Goal: Task Accomplishment & Management: Manage account settings

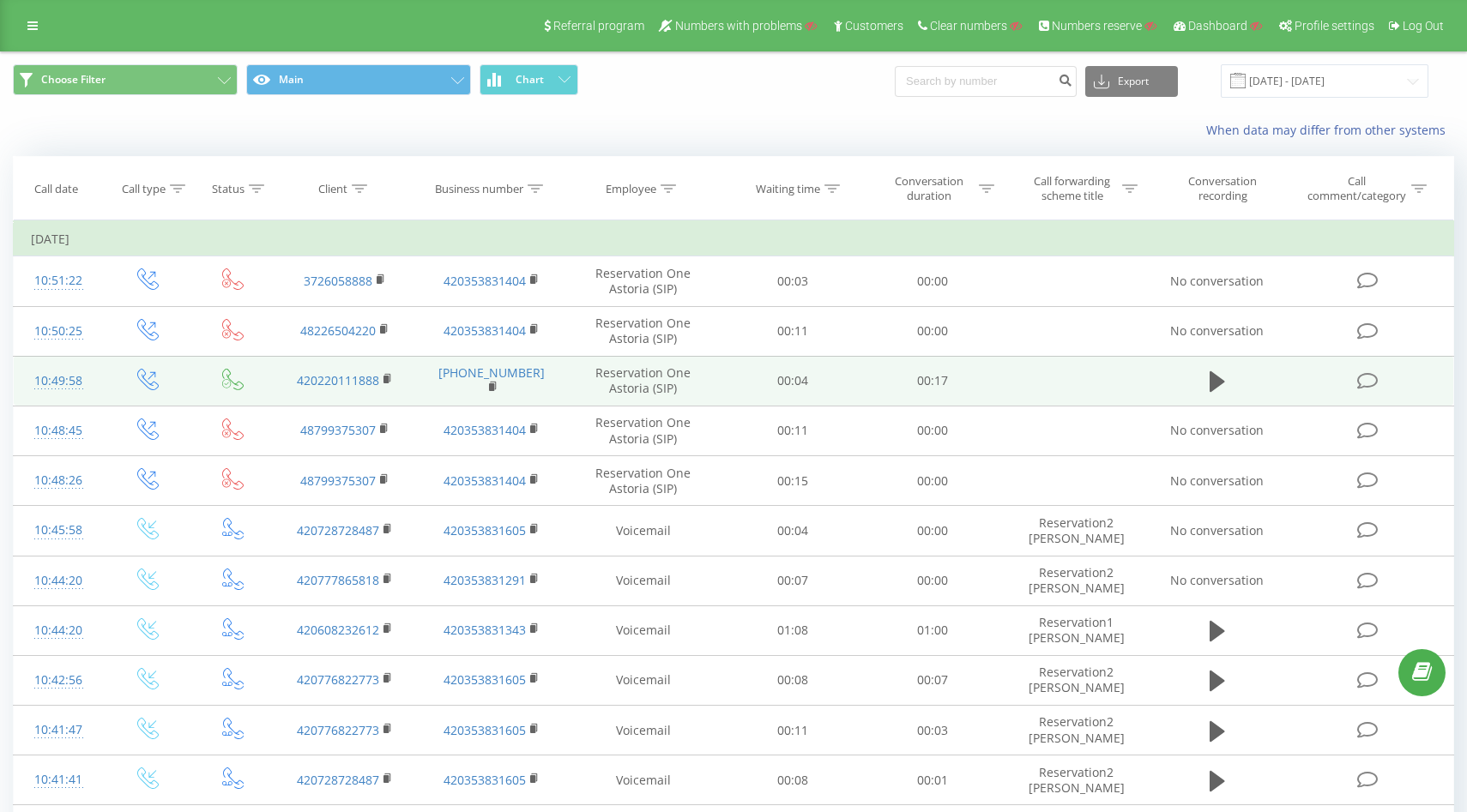
click at [61, 383] on div "10:49:58" at bounding box center [57, 381] width 54 height 34
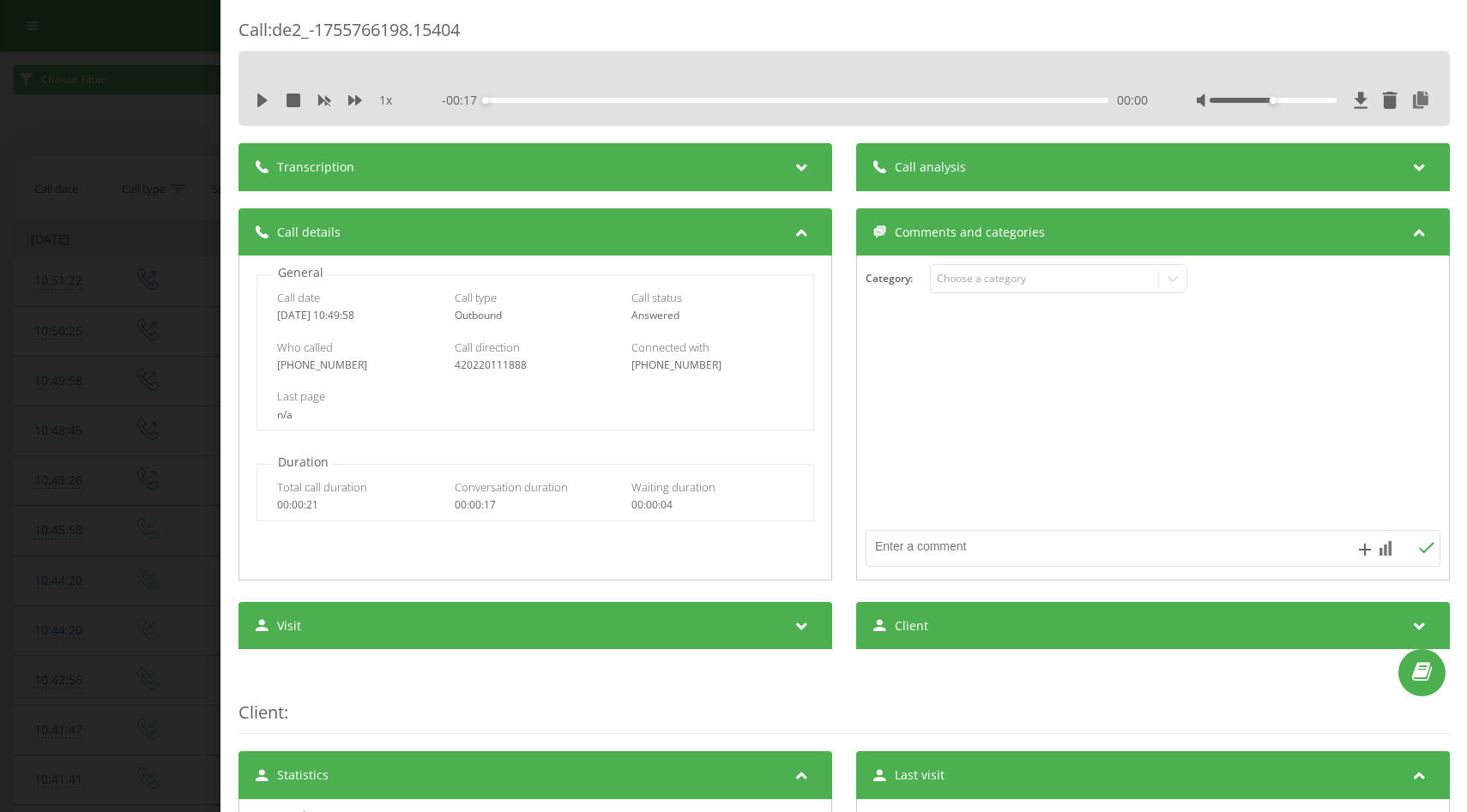
drag, startPoint x: 375, startPoint y: 314, endPoint x: 272, endPoint y: 315, distance: 103.0
click at [271, 314] on div "Call date 2025-08-21 10:49:58 Call type Outbound Call status Answered" at bounding box center [535, 306] width 556 height 49
copy div "2025-08-21 10:49:58"
click at [309, 371] on div "+420224307181" at bounding box center [357, 365] width 161 height 12
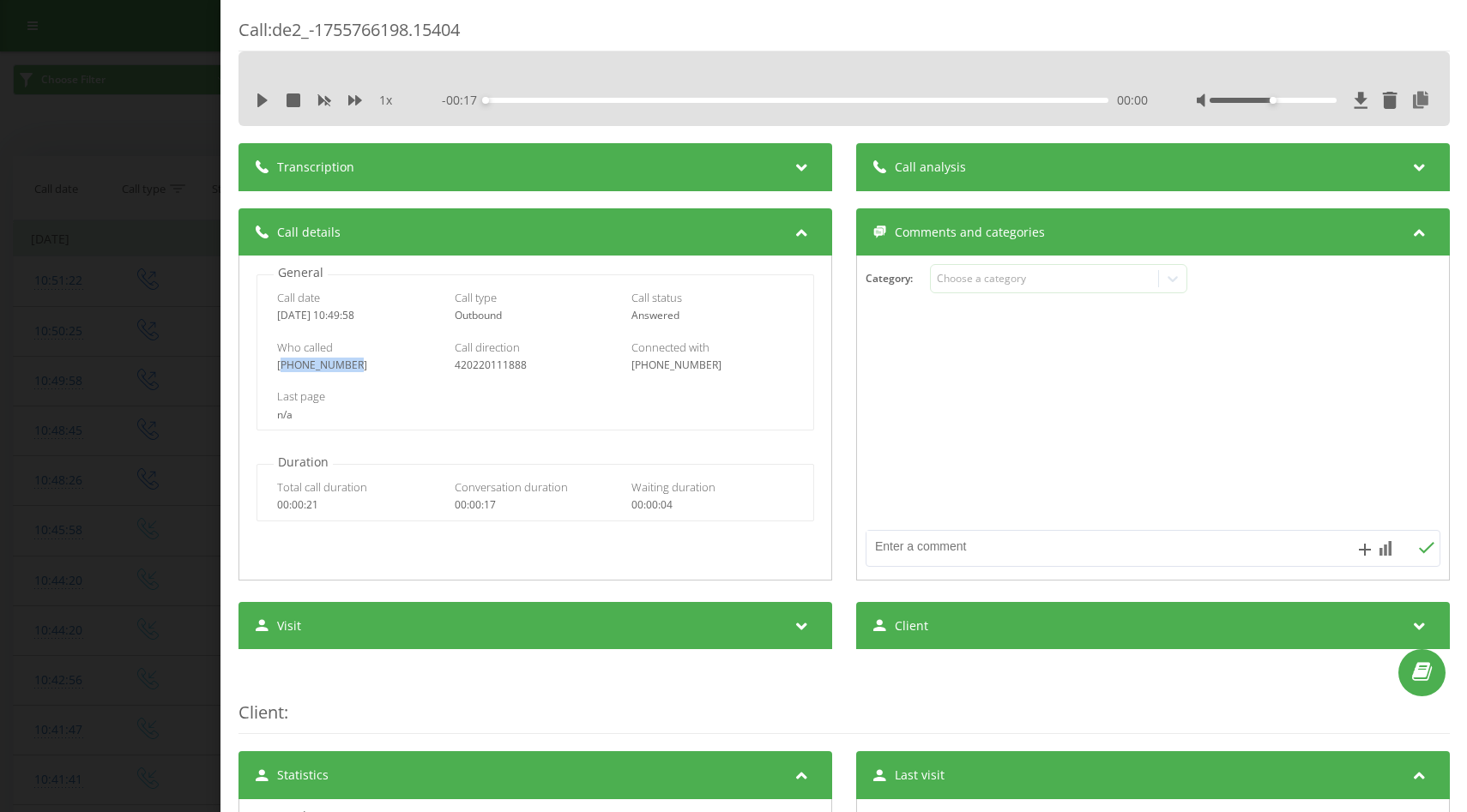
copy div "420224307181"
click at [486, 369] on div "420220111888" at bounding box center [534, 365] width 161 height 12
copy div "420220111888"
click at [328, 365] on div "+420224307181" at bounding box center [357, 365] width 161 height 12
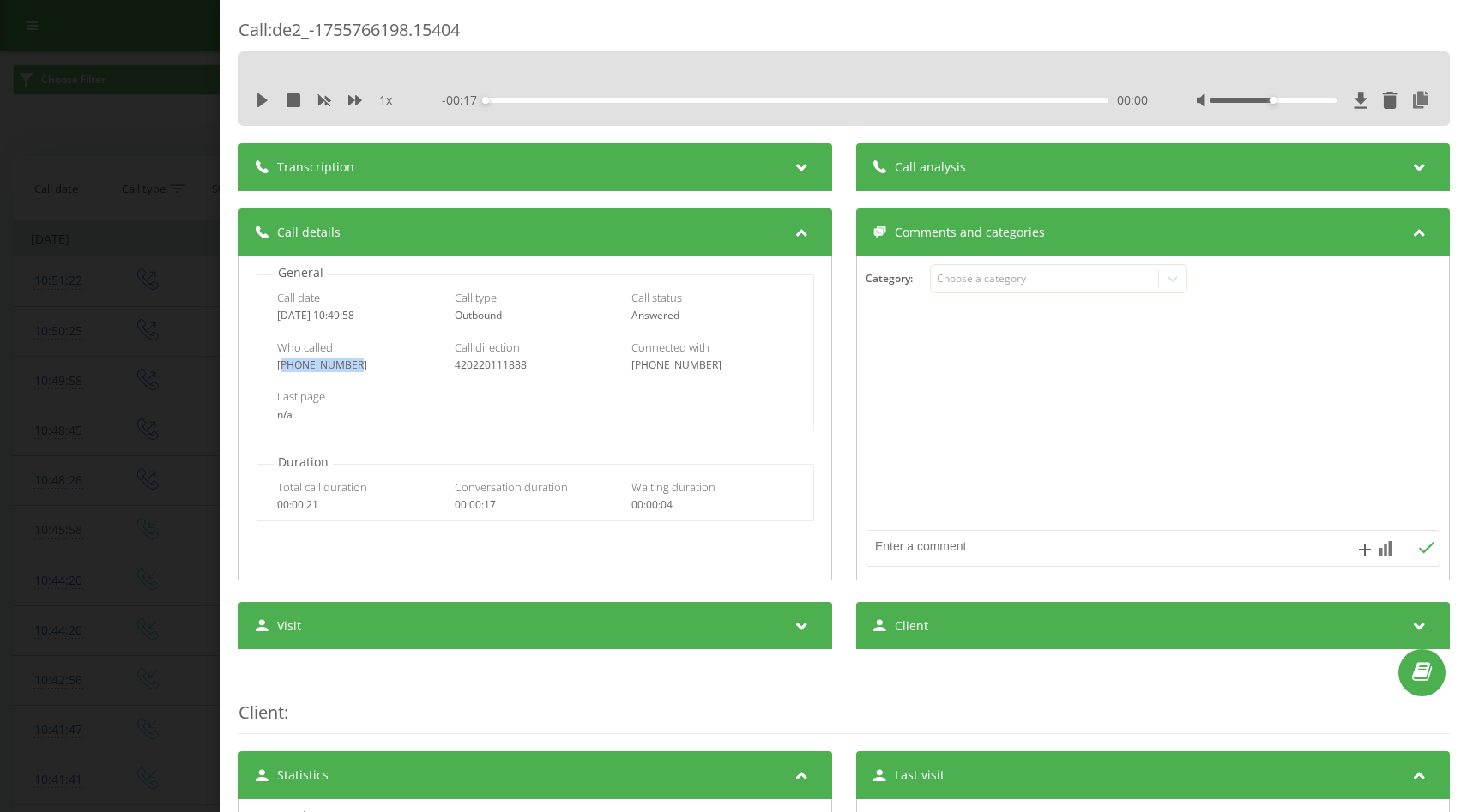
click at [328, 365] on div "+420224307181" at bounding box center [357, 365] width 161 height 12
click at [356, 369] on div "+420224307181" at bounding box center [357, 365] width 161 height 12
drag, startPoint x: 352, startPoint y: 369, endPoint x: 250, endPoint y: 367, distance: 102.0
click at [250, 367] on div "General Call date 2025-08-21 10:49:58 Call type Outbound Call status Answered W…" at bounding box center [535, 347] width 575 height 166
click at [187, 422] on div "Call : de2_-1755766198.15404 1 x - 00:17 00:00 00:00 Transcription For AI analy…" at bounding box center [733, 406] width 1467 height 812
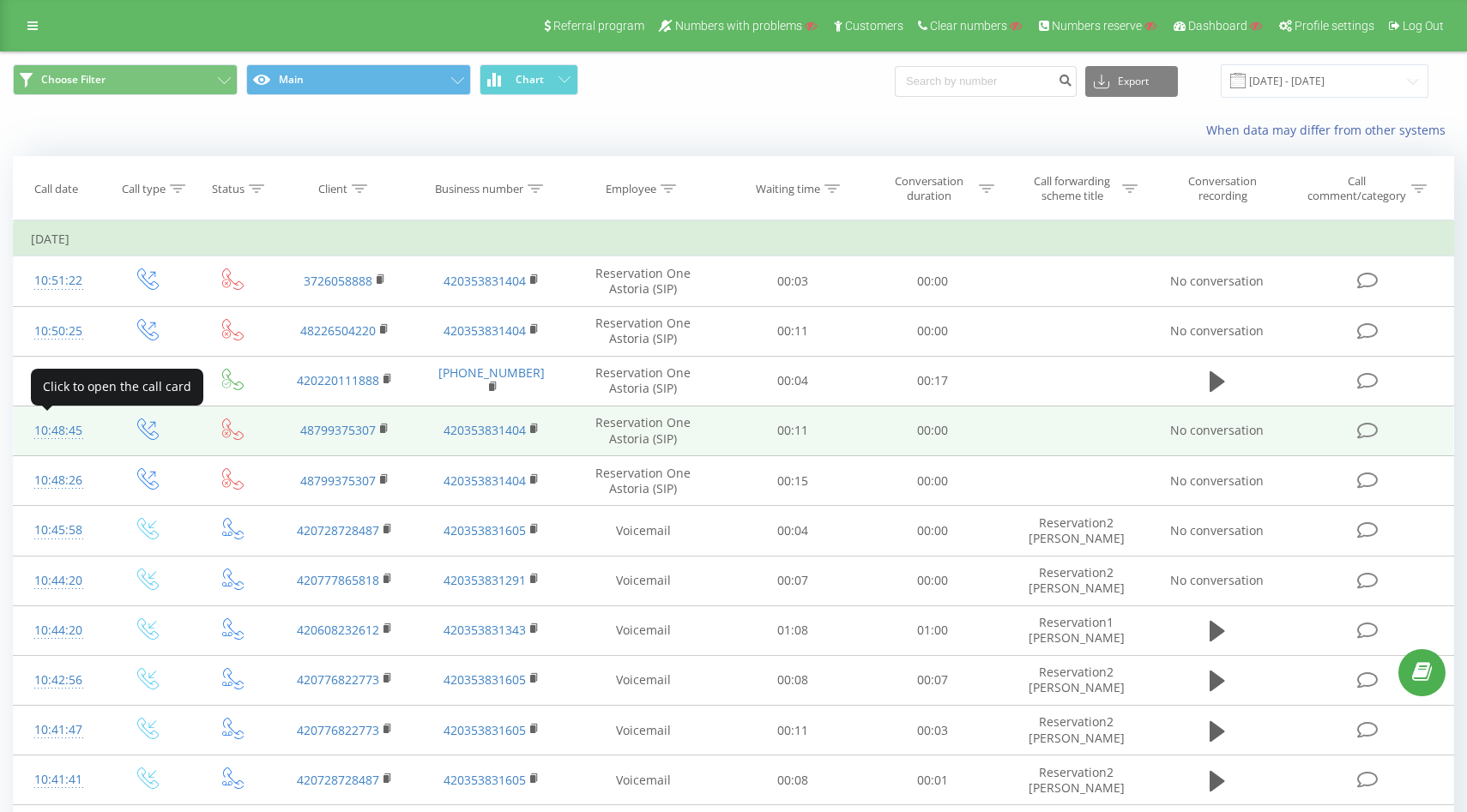
click at [59, 428] on div "10:48:45" at bounding box center [57, 431] width 54 height 34
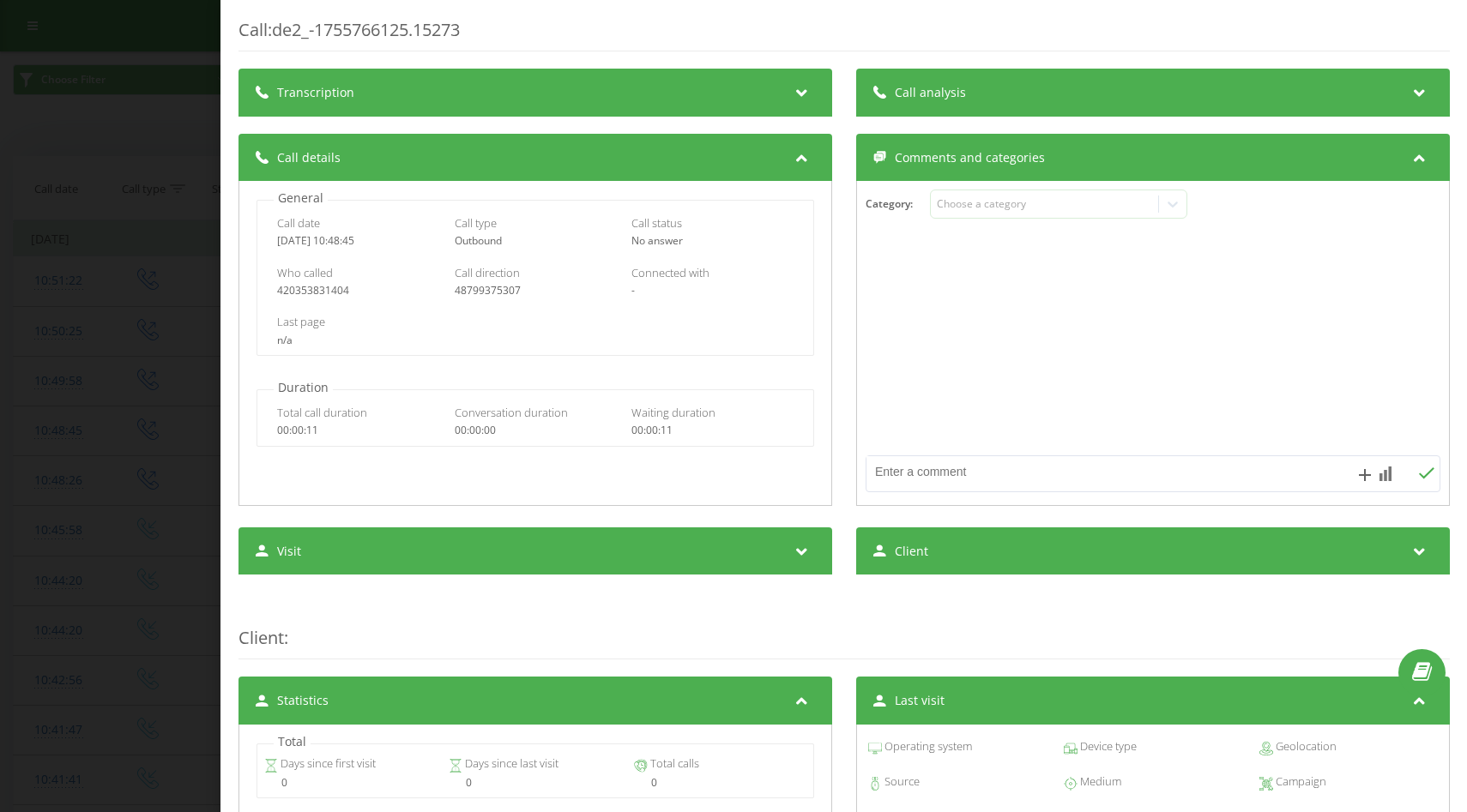
click at [362, 241] on div "2025-08-21 10:48:45" at bounding box center [357, 241] width 161 height 12
drag, startPoint x: 371, startPoint y: 241, endPoint x: 270, endPoint y: 241, distance: 101.0
click at [272, 241] on div "Call date 2025-08-21 10:48:45 Call type Outbound Call status No answer" at bounding box center [535, 231] width 556 height 49
copy div "2025-08-21 10:48:45"
click at [338, 292] on div "420353831404" at bounding box center [357, 291] width 161 height 12
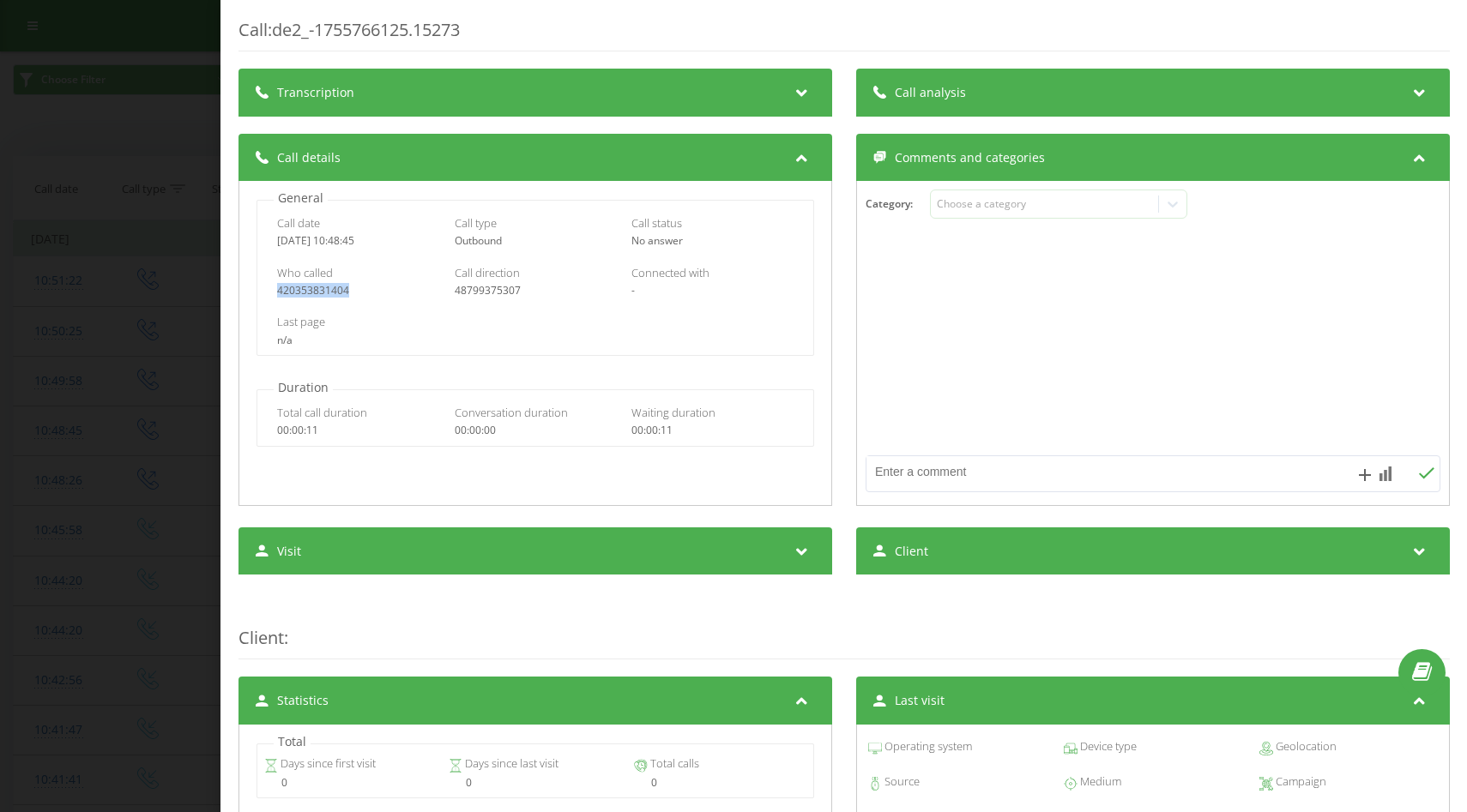
click at [338, 292] on div "420353831404" at bounding box center [357, 291] width 161 height 12
copy div "420353831404"
click at [490, 289] on div "48799375307" at bounding box center [534, 291] width 161 height 12
copy div "48799375307"
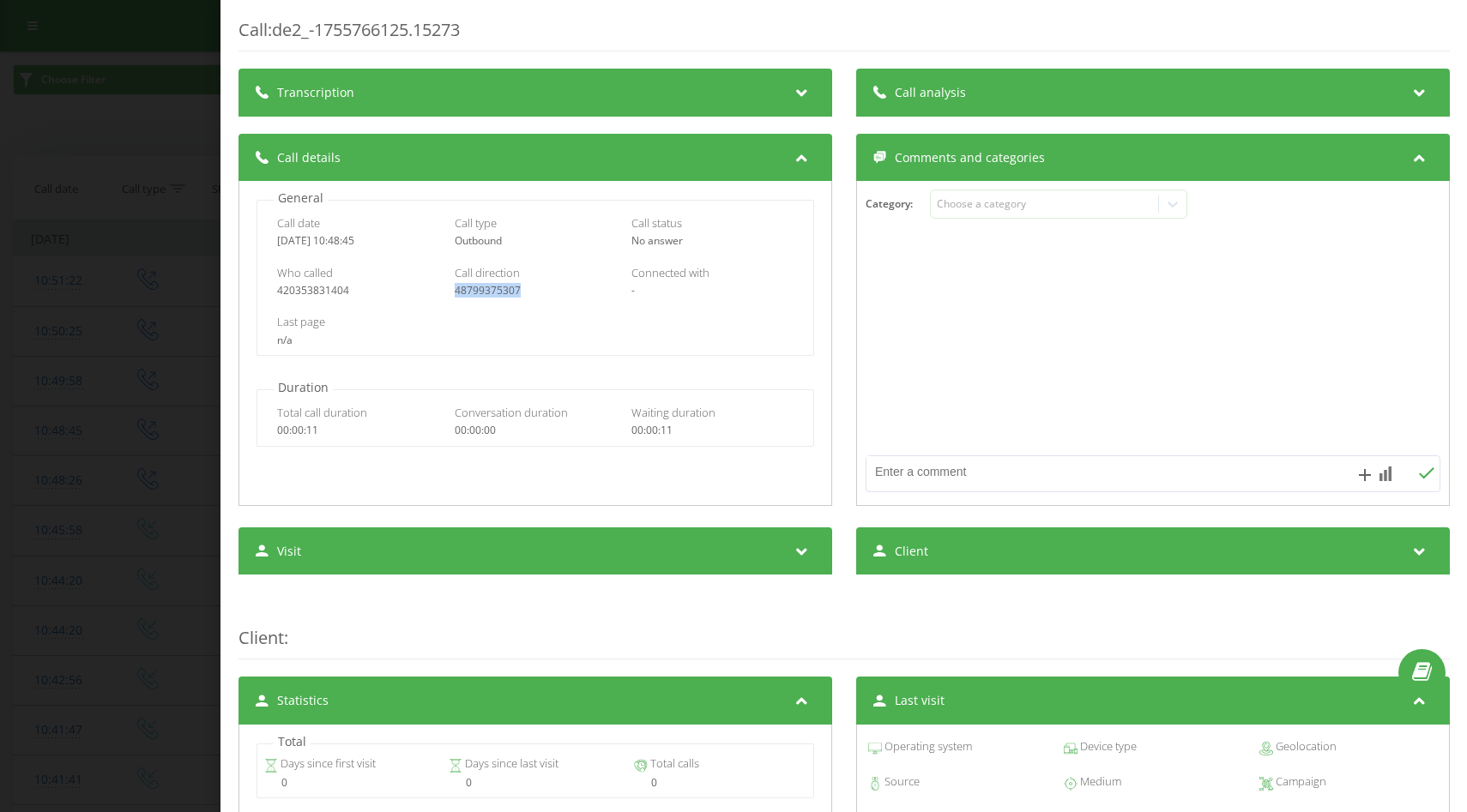
drag, startPoint x: 380, startPoint y: 240, endPoint x: 276, endPoint y: 240, distance: 104.0
click at [277, 240] on div "2025-08-21 10:48:45" at bounding box center [357, 241] width 161 height 12
copy div "2025-08-21 10:48:45"
click at [142, 177] on div "Call : de2_-1755766125.15273 Transcription For AI analysis of future calls, con…" at bounding box center [733, 406] width 1467 height 812
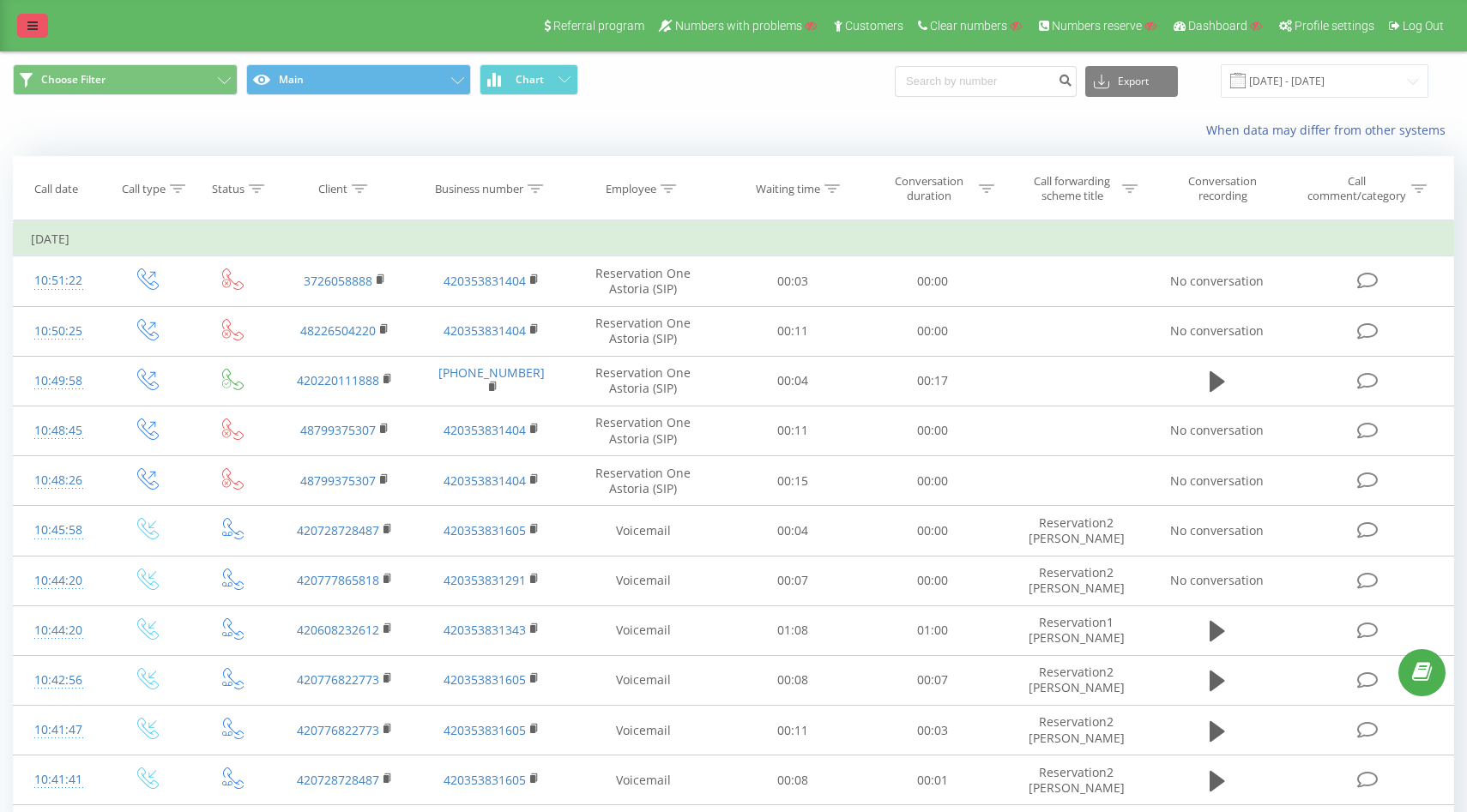
click at [25, 28] on link at bounding box center [32, 26] width 31 height 24
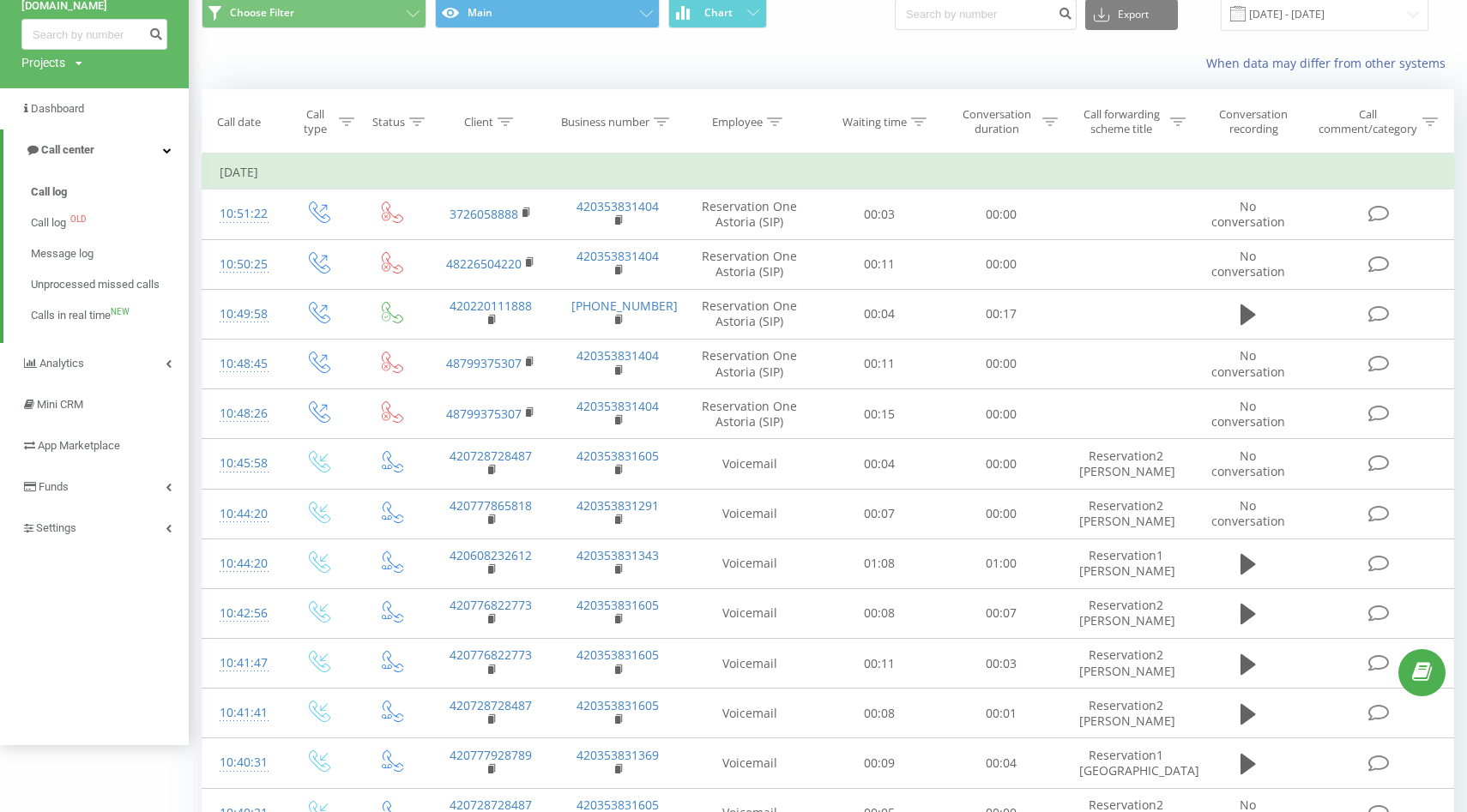
scroll to position [117, 0]
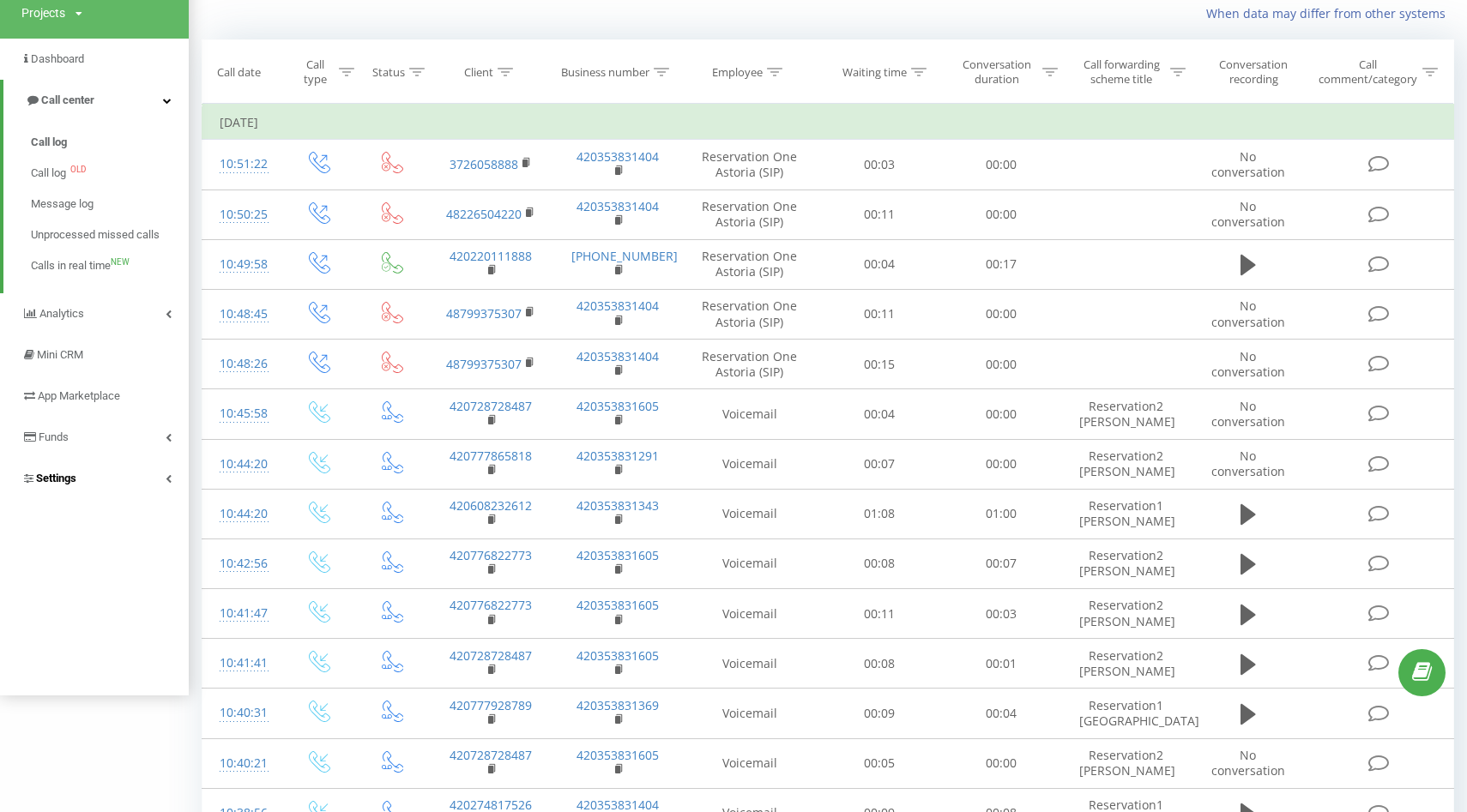
click at [36, 491] on link "Settings" at bounding box center [94, 479] width 189 height 42
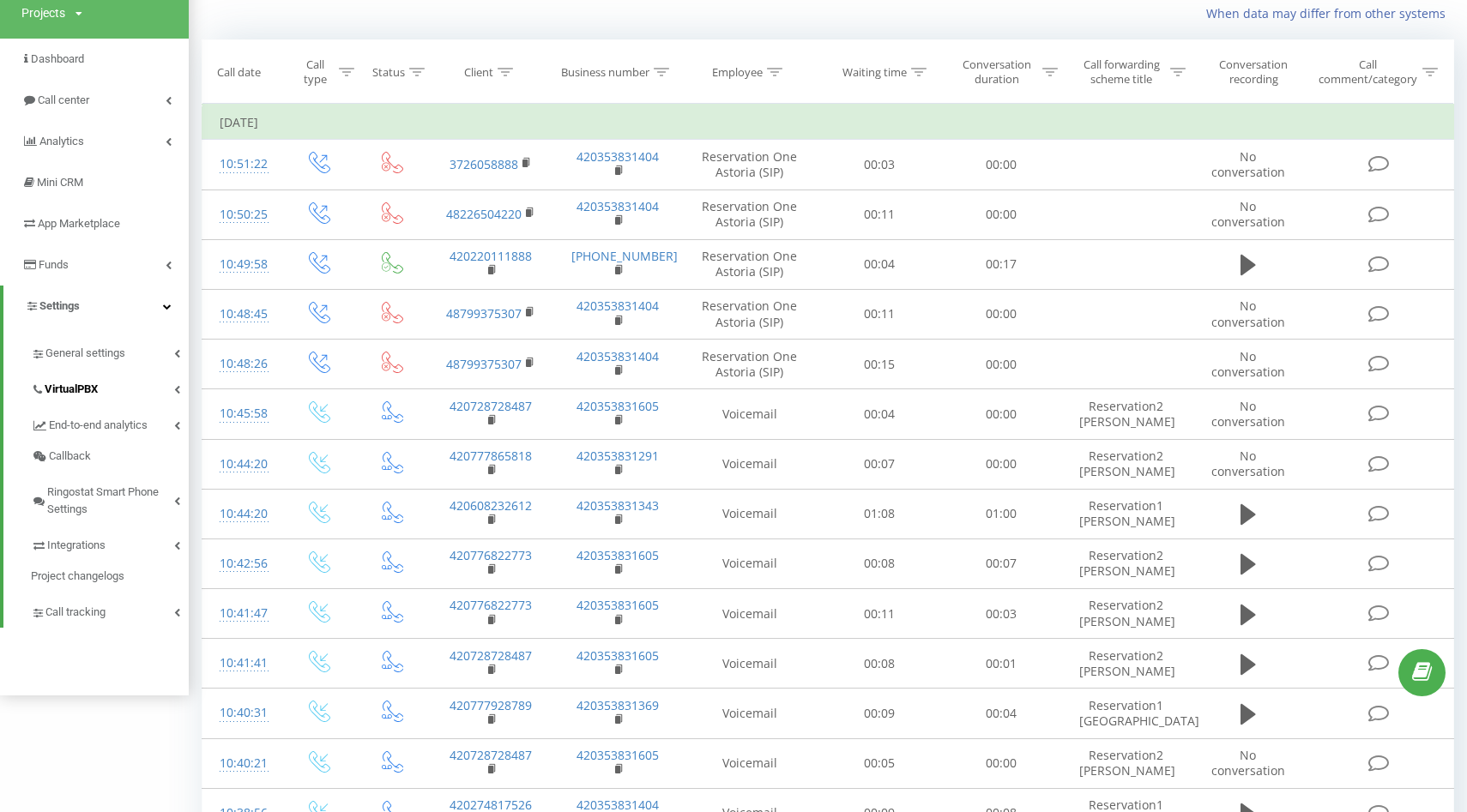
click at [48, 384] on span "VirtualPBX" at bounding box center [71, 389] width 53 height 17
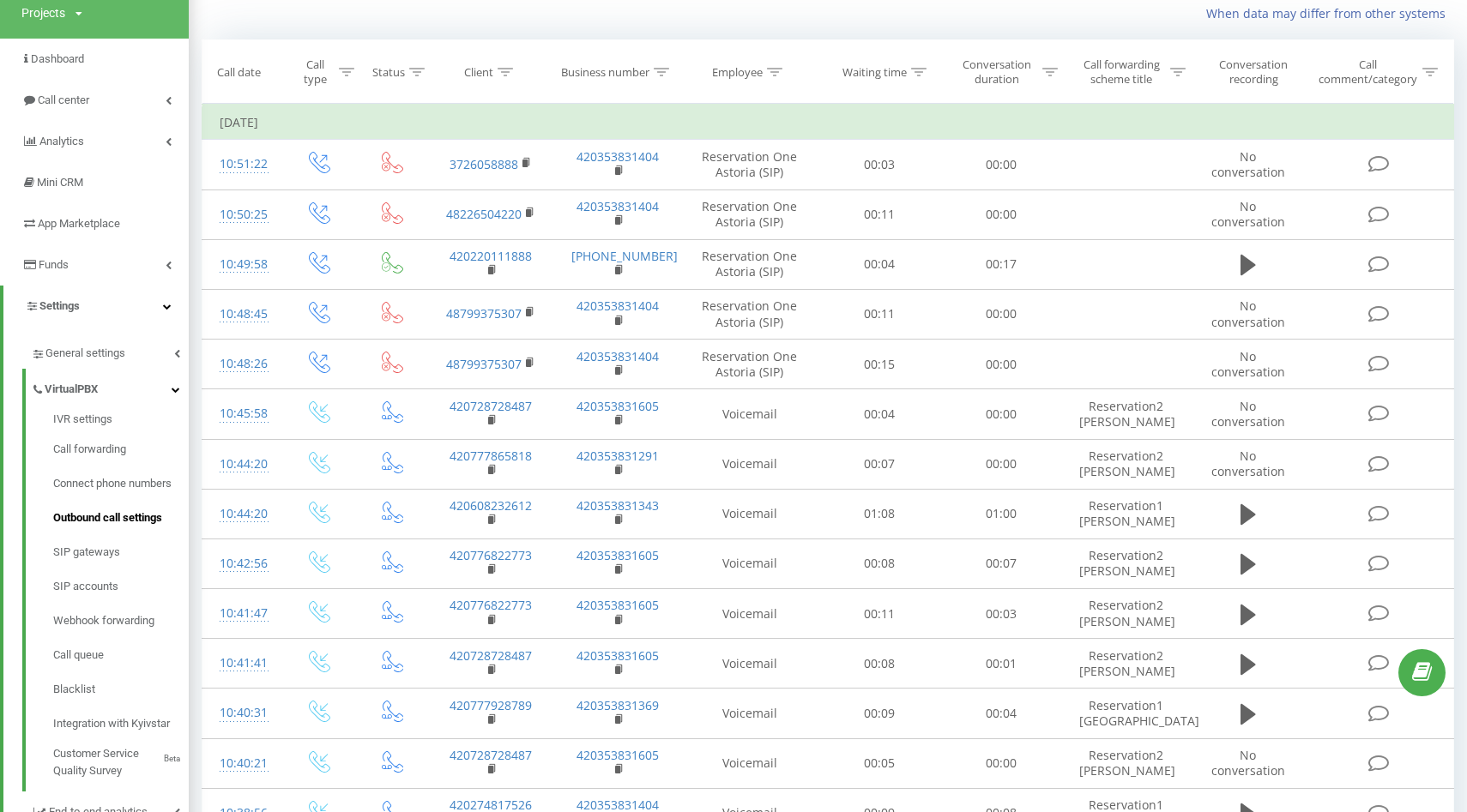
click at [57, 524] on span "Outbound call settings" at bounding box center [108, 517] width 109 height 17
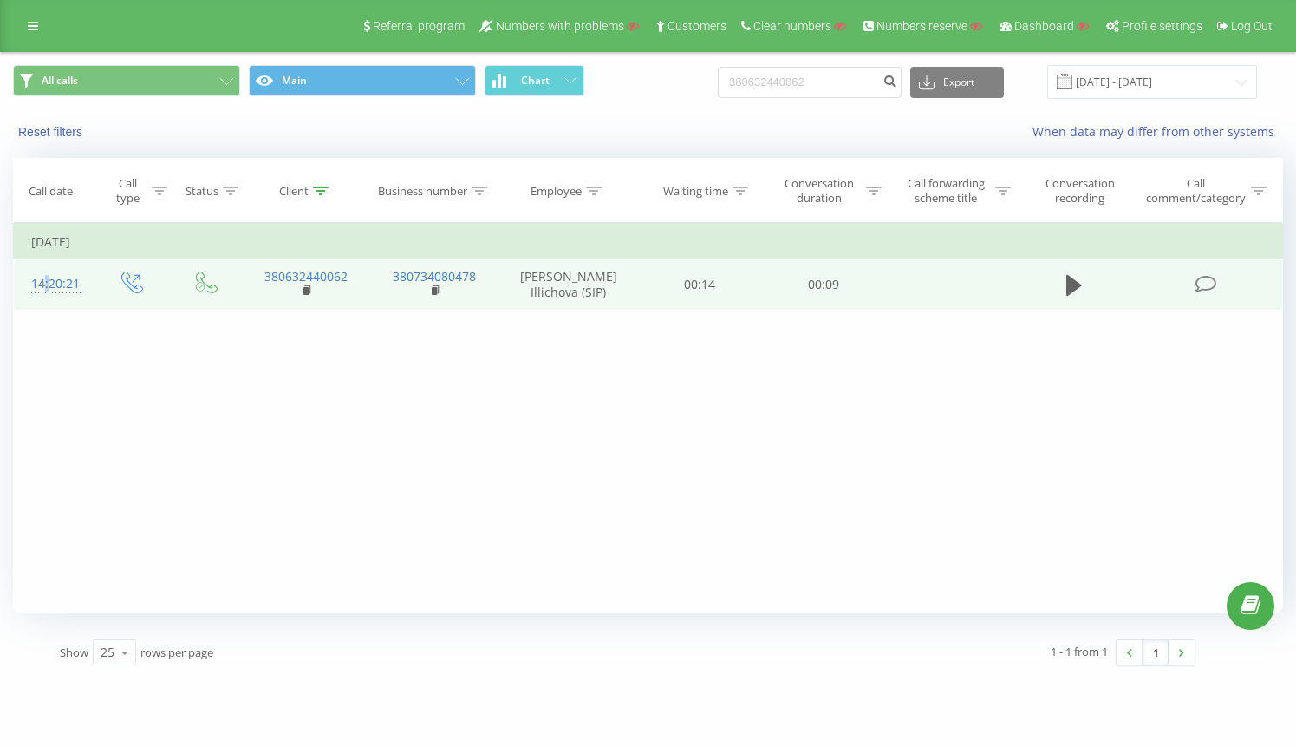
click at [42, 280] on div "14:20:21" at bounding box center [53, 284] width 44 height 34
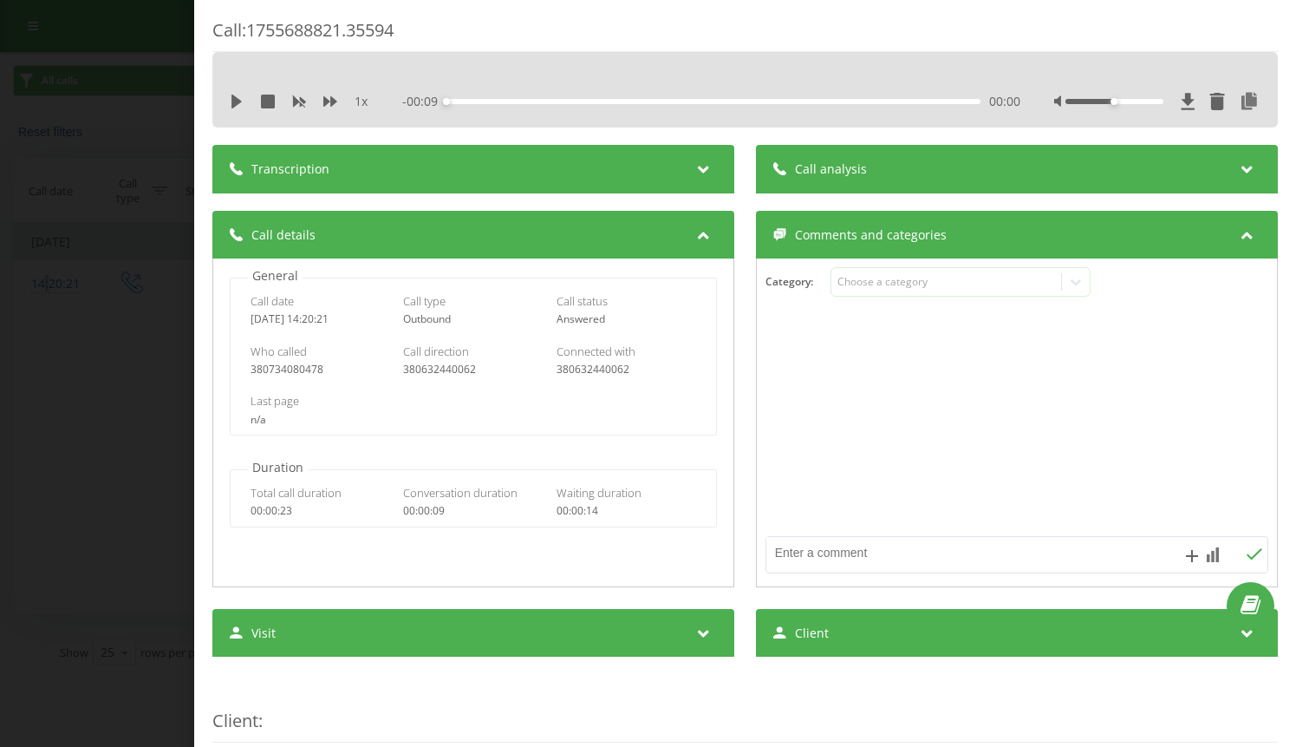
drag, startPoint x: 353, startPoint y: 317, endPoint x: 244, endPoint y: 318, distance: 108.4
click at [244, 318] on div "Call date 2025-08-20 14:20:21 Call type Outbound Call status Answered" at bounding box center [474, 309] width 486 height 50
copy div "2025-08-20 14:20:21"
click at [273, 371] on div "380734080478" at bounding box center [321, 369] width 140 height 12
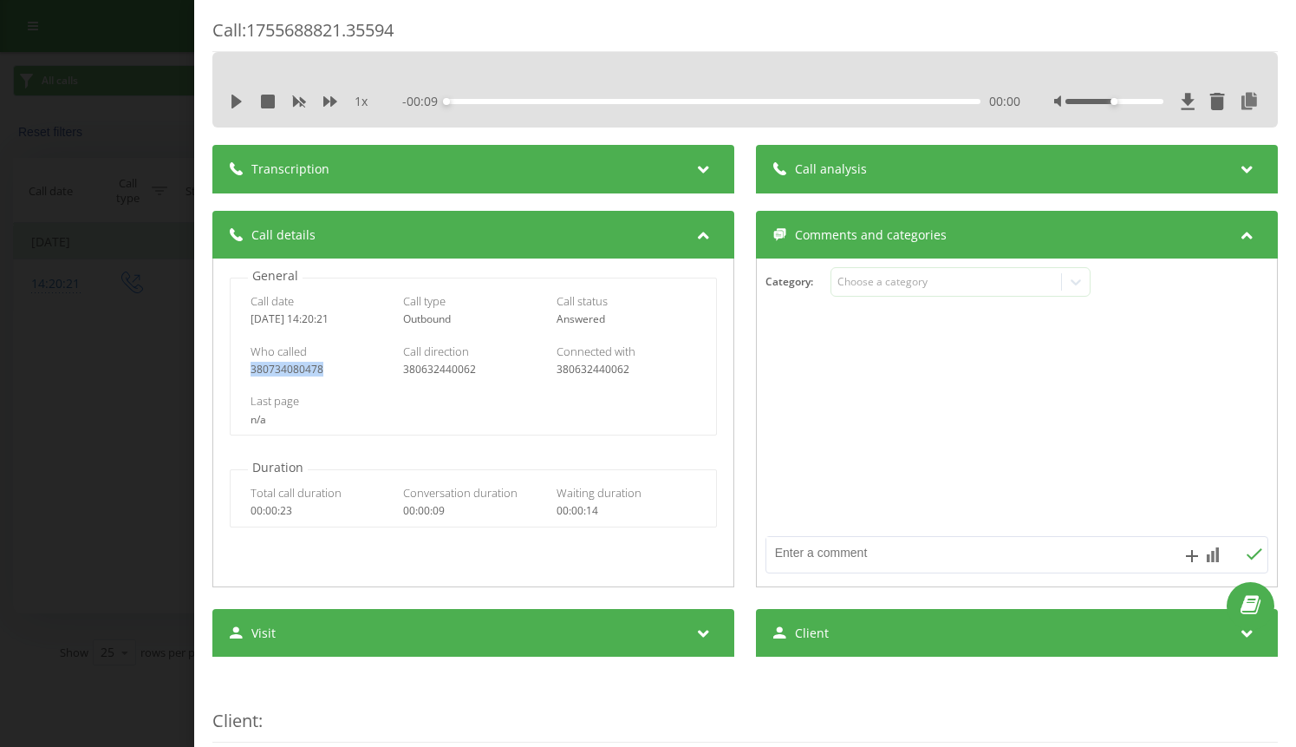
copy div "380734080478"
click at [440, 371] on div "380632440062" at bounding box center [474, 369] width 140 height 12
copy div "380632440062"
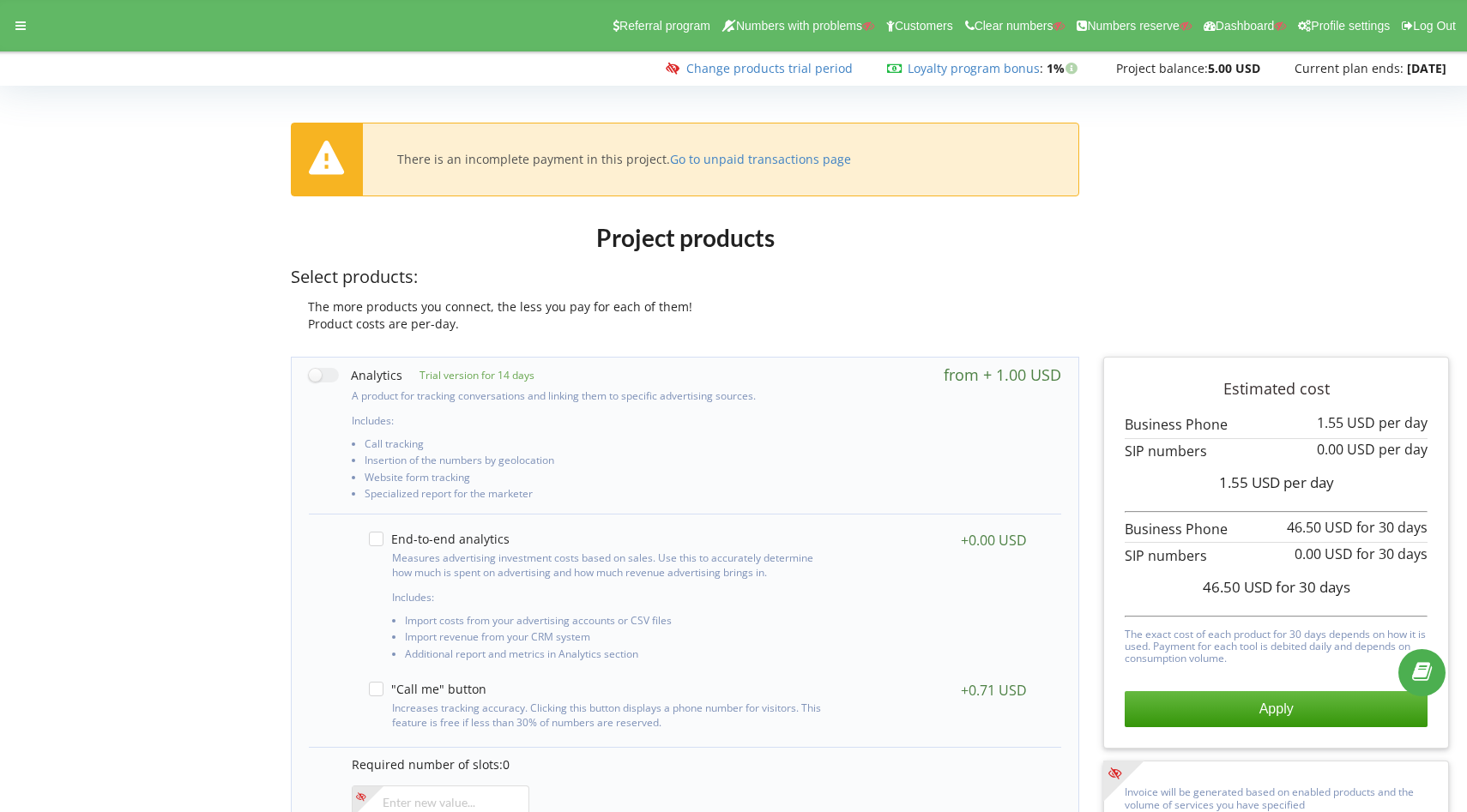
click at [1, 17] on div "Referral program Numbers with problems Customers Clear numbers Numbers reserve …" at bounding box center [733, 26] width 1491 height 51
click at [12, 28] on div at bounding box center [20, 26] width 31 height 24
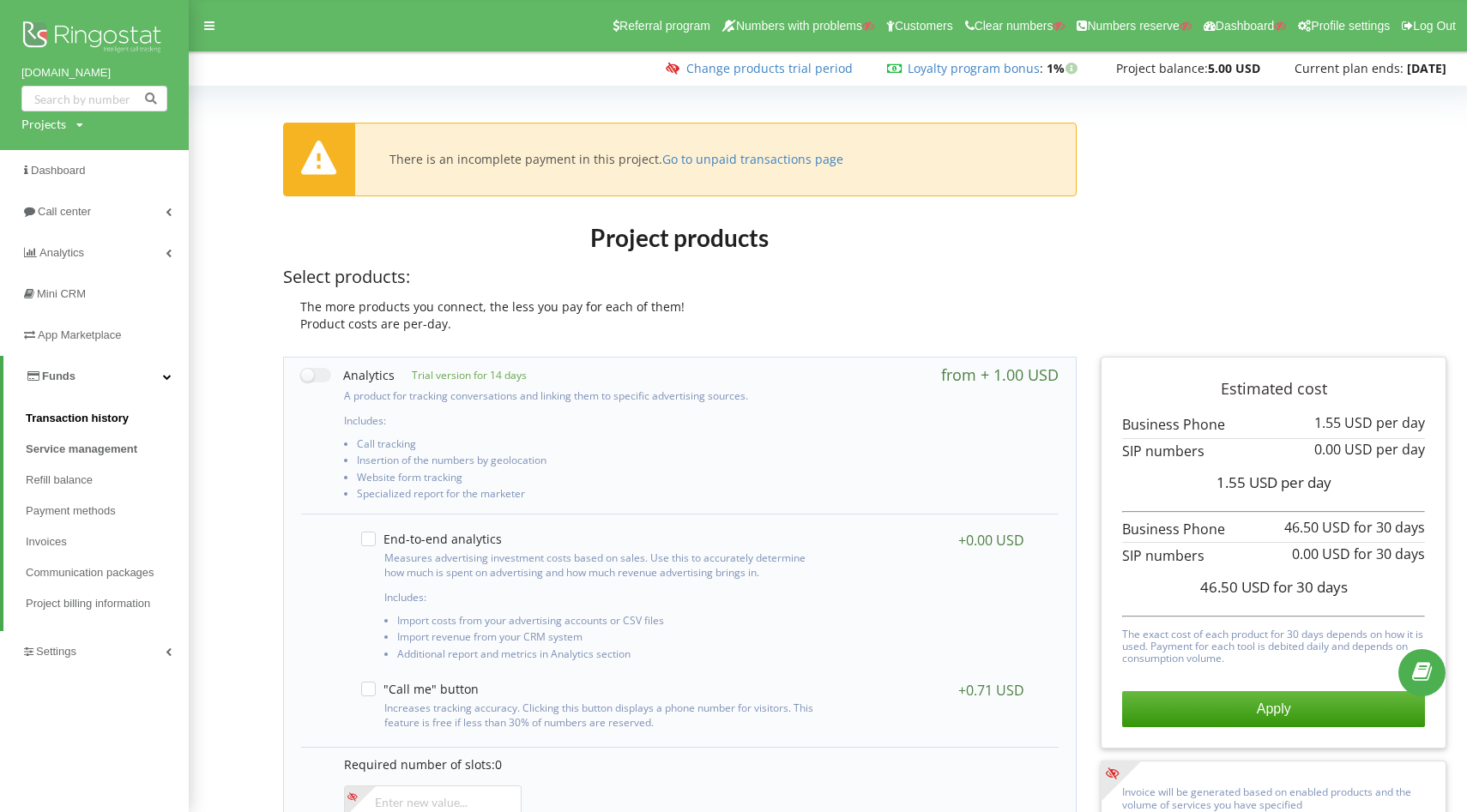
click at [78, 418] on span "Transaction history" at bounding box center [77, 417] width 103 height 17
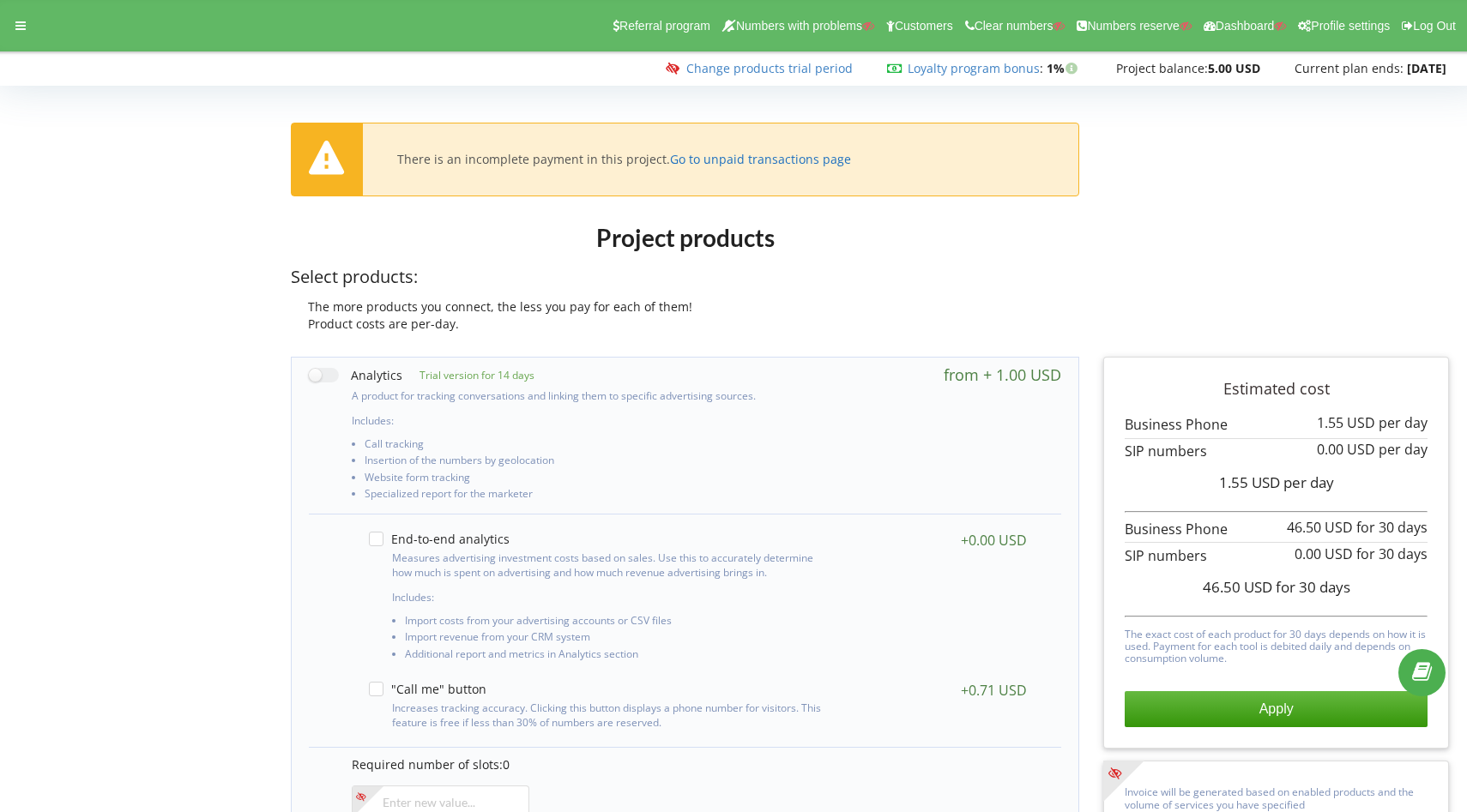
click at [756, 164] on link "Go to unpaid transactions page" at bounding box center [760, 159] width 181 height 16
